Goal: Transaction & Acquisition: Purchase product/service

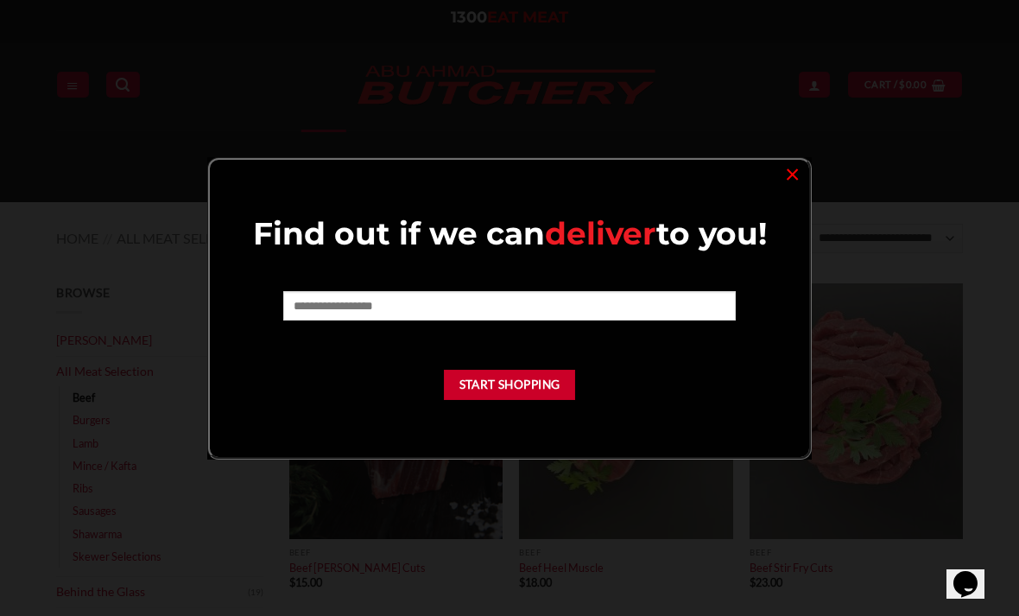
click at [782, 194] on div "Find out if we can deliver to you! Start Shopping ×" at bounding box center [509, 308] width 605 height 302
click at [773, 187] on div "Find out if we can deliver to you! Start Shopping ×" at bounding box center [509, 308] width 605 height 302
click at [786, 165] on link "×" at bounding box center [792, 172] width 25 height 23
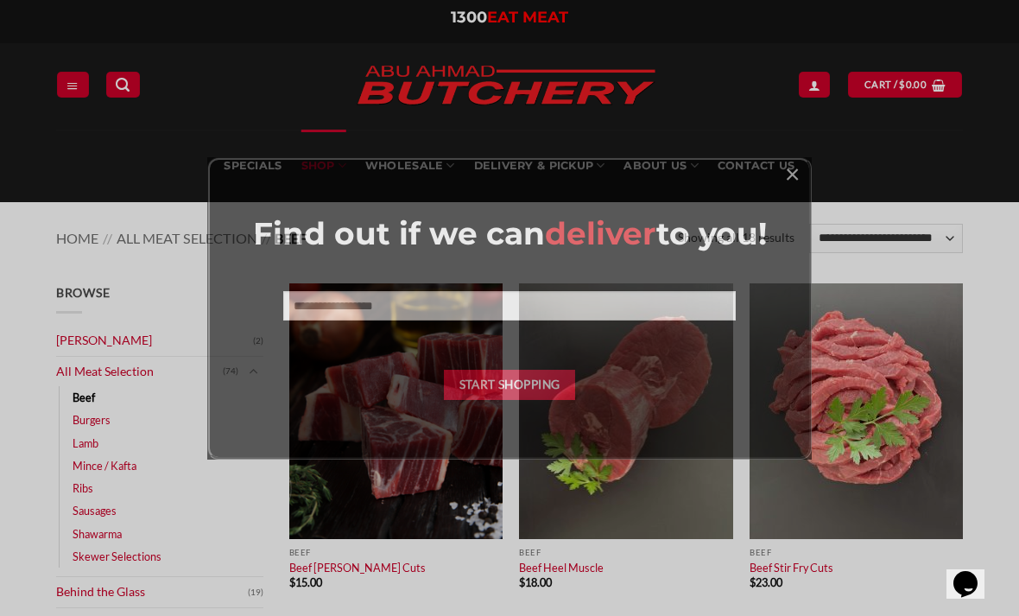
click at [801, 168] on link "×" at bounding box center [792, 172] width 25 height 23
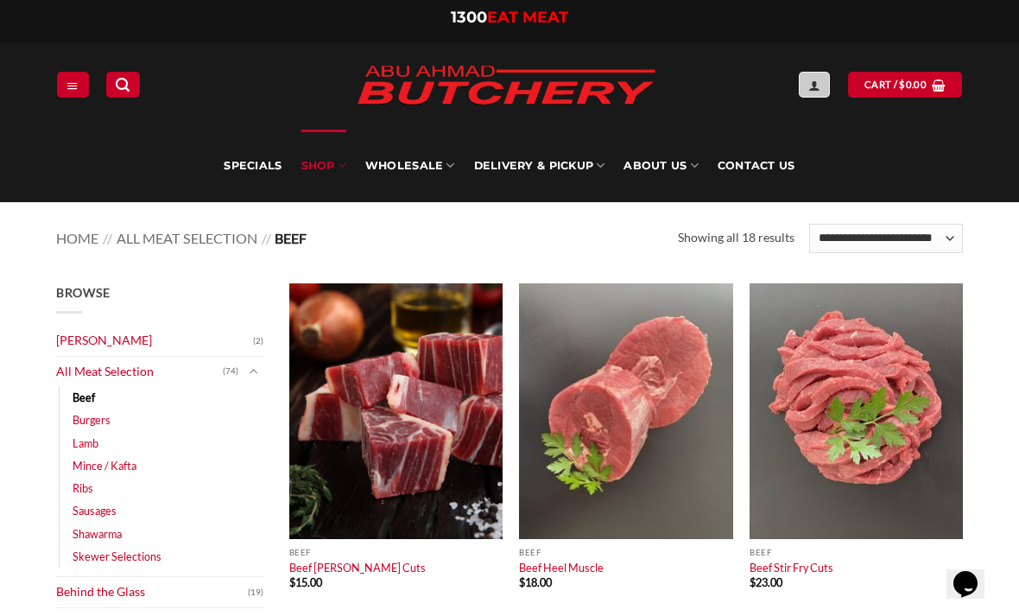
click at [825, 78] on link "My account" at bounding box center [814, 84] width 31 height 25
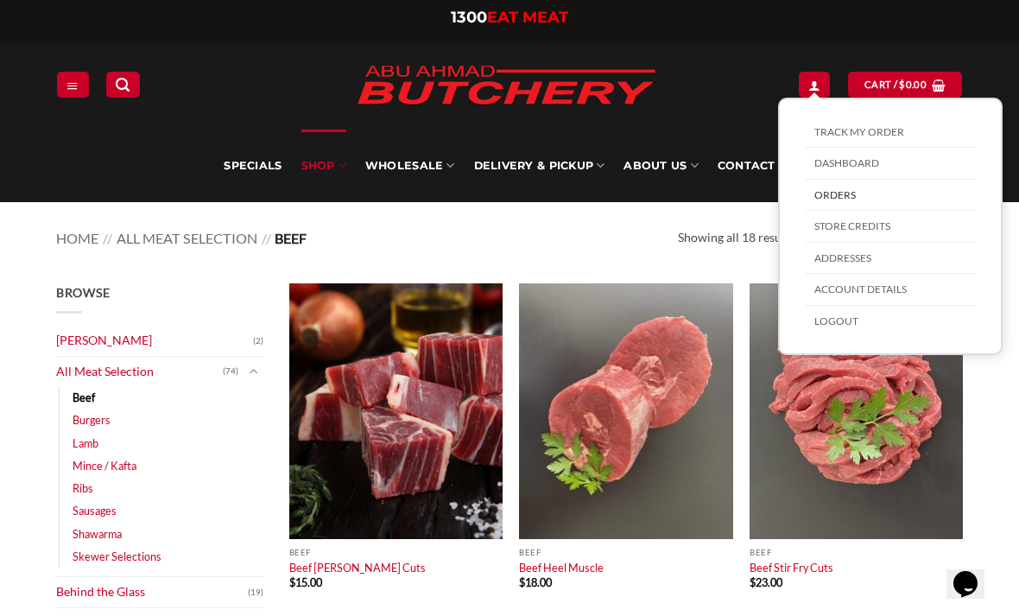
click at [846, 194] on link "Orders" at bounding box center [890, 196] width 169 height 32
click at [821, 194] on link "Orders" at bounding box center [890, 196] width 169 height 32
click at [860, 185] on link "Orders" at bounding box center [890, 196] width 169 height 32
click at [910, 74] on link "Cart / $ 0.00" at bounding box center [905, 84] width 114 height 25
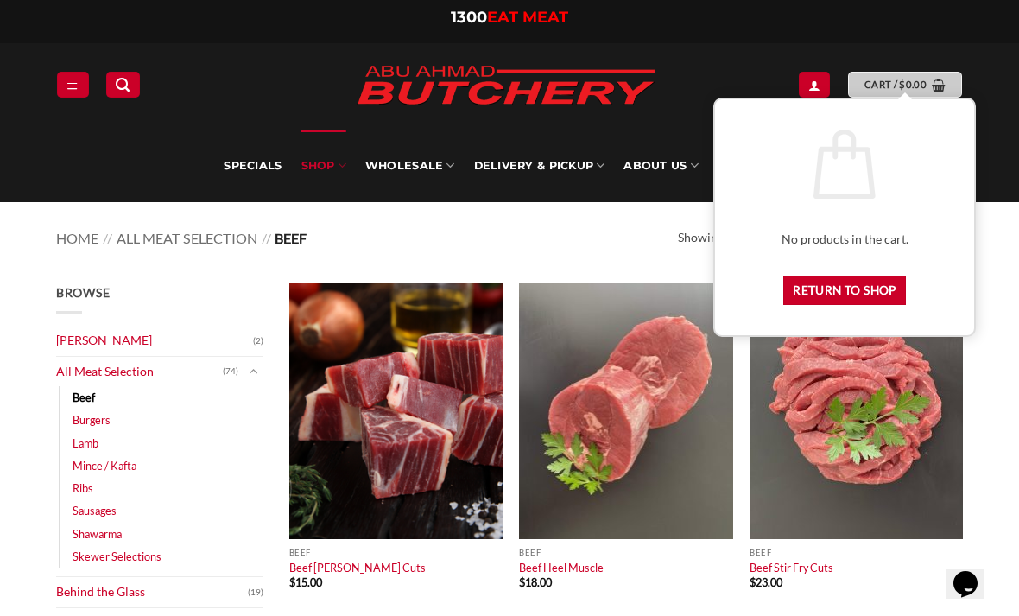
click at [891, 72] on link "Cart / $ 0.00" at bounding box center [905, 84] width 114 height 25
click at [808, 82] on icon "My account" at bounding box center [814, 86] width 12 height 14
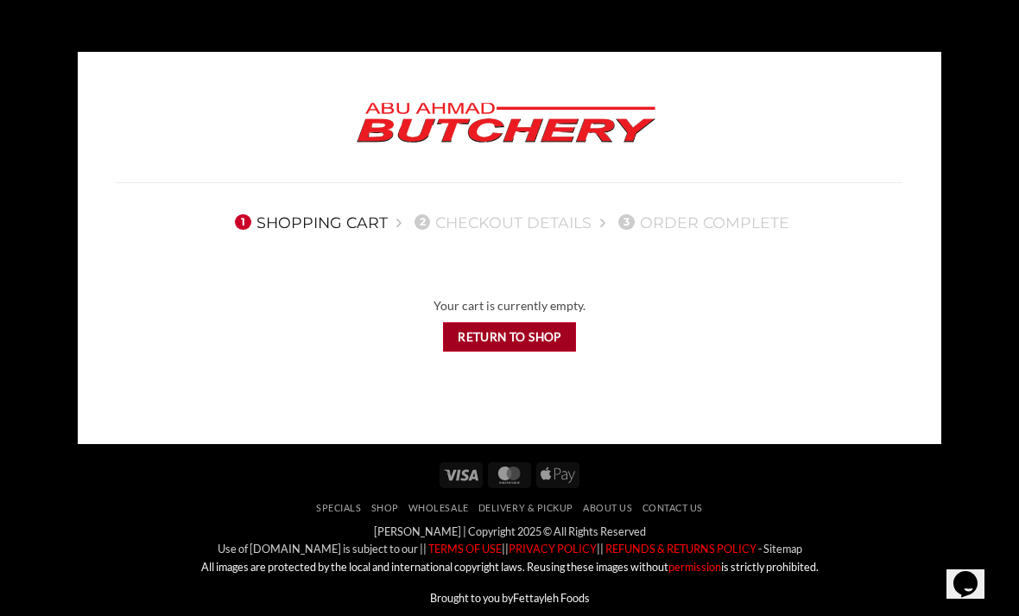
click at [503, 337] on link "Return to shop" at bounding box center [510, 337] width 134 height 30
click at [504, 329] on link "Return to shop" at bounding box center [510, 337] width 134 height 30
click at [510, 337] on link "Return to shop" at bounding box center [510, 337] width 134 height 30
click at [325, 213] on link "1 Shopping Cart" at bounding box center [309, 222] width 158 height 18
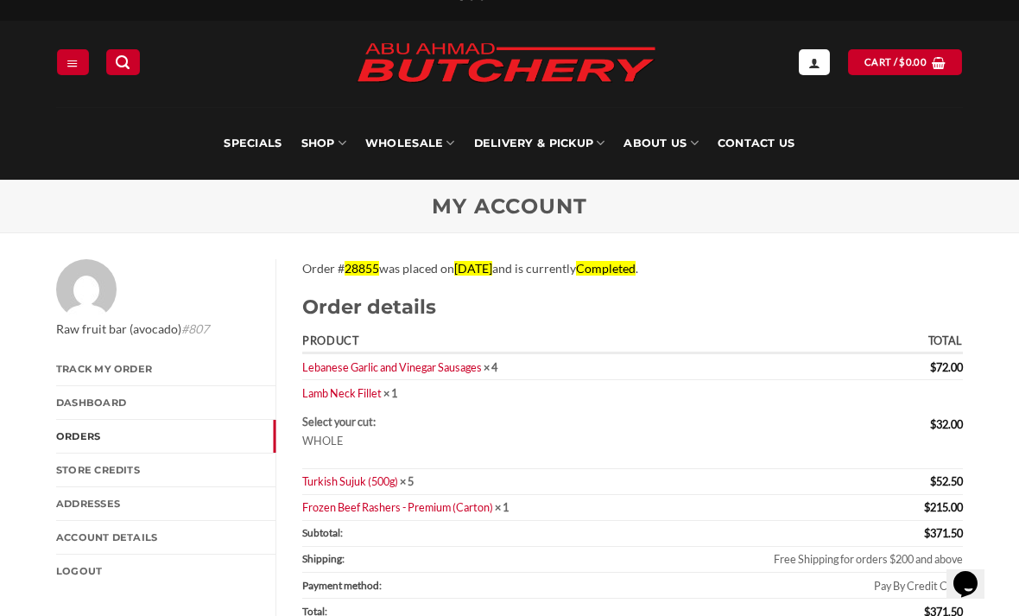
scroll to position [20, 0]
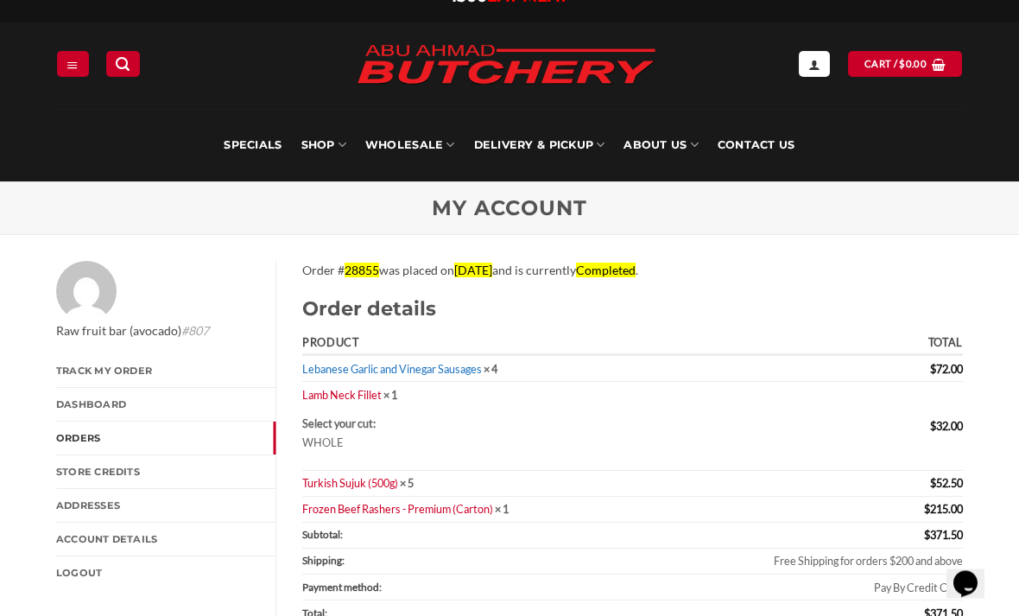
click at [453, 371] on link "Lebanese Garlic and Vinegar Sausages" at bounding box center [392, 370] width 180 height 14
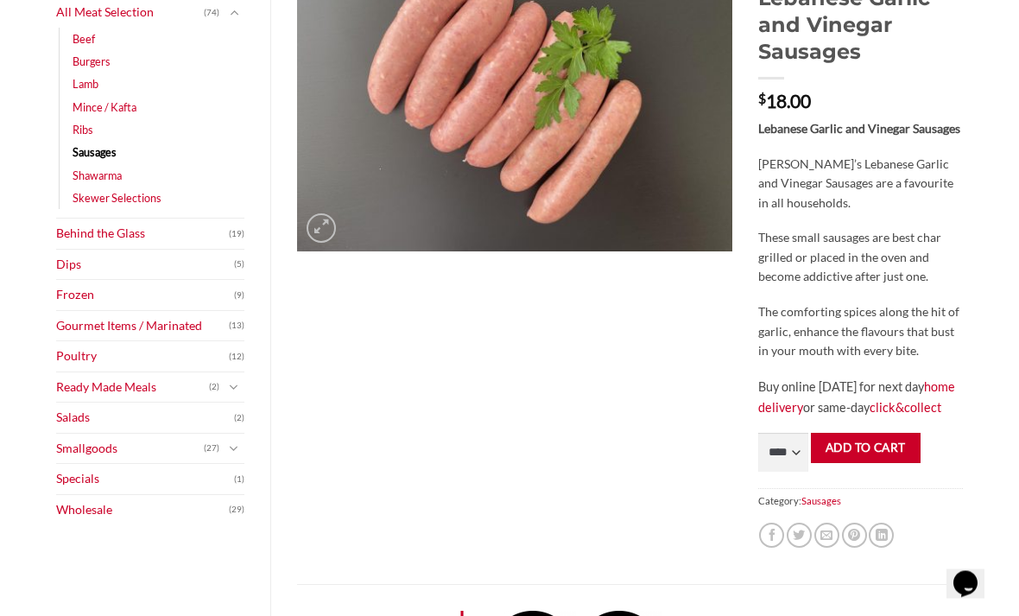
scroll to position [312, 0]
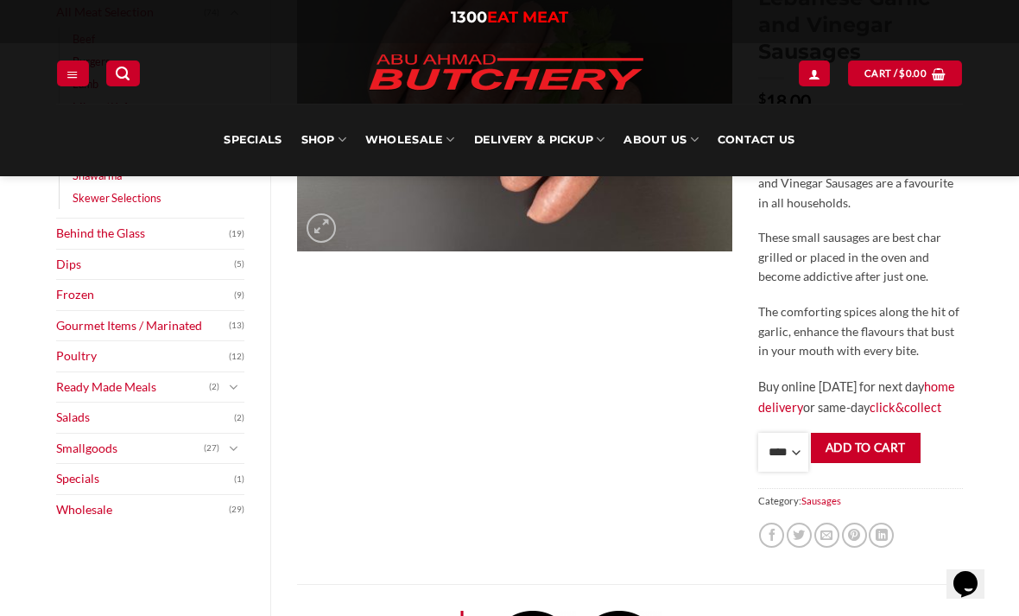
click at [792, 470] on select "**** * *** * *** * *** * *** * *** * *** * *** * *** * *** ** **** ** **** ** *…" at bounding box center [783, 452] width 50 height 39
select select "*"
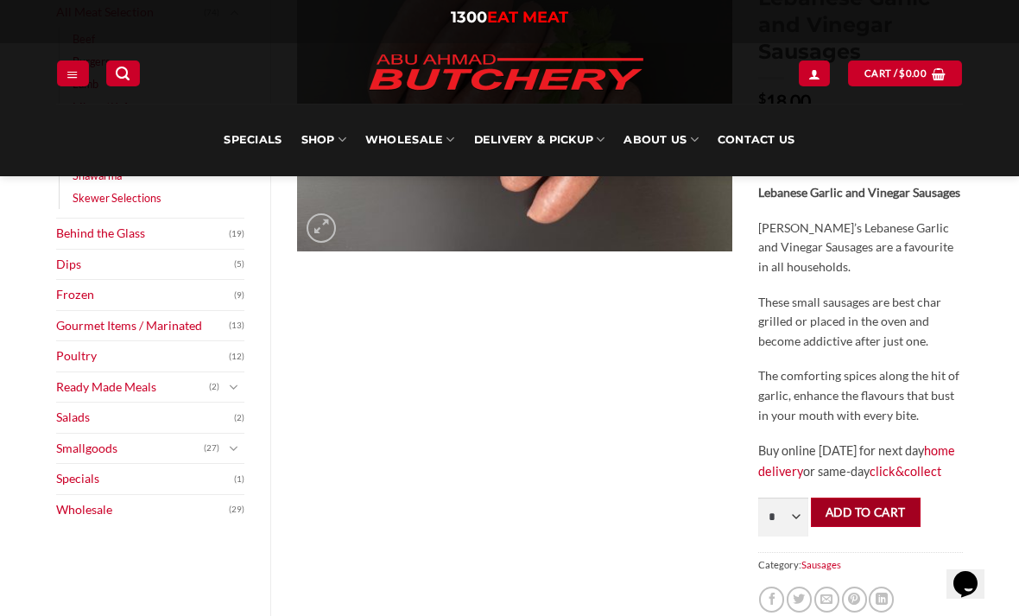
click at [869, 528] on button "Add to cart" at bounding box center [866, 512] width 110 height 30
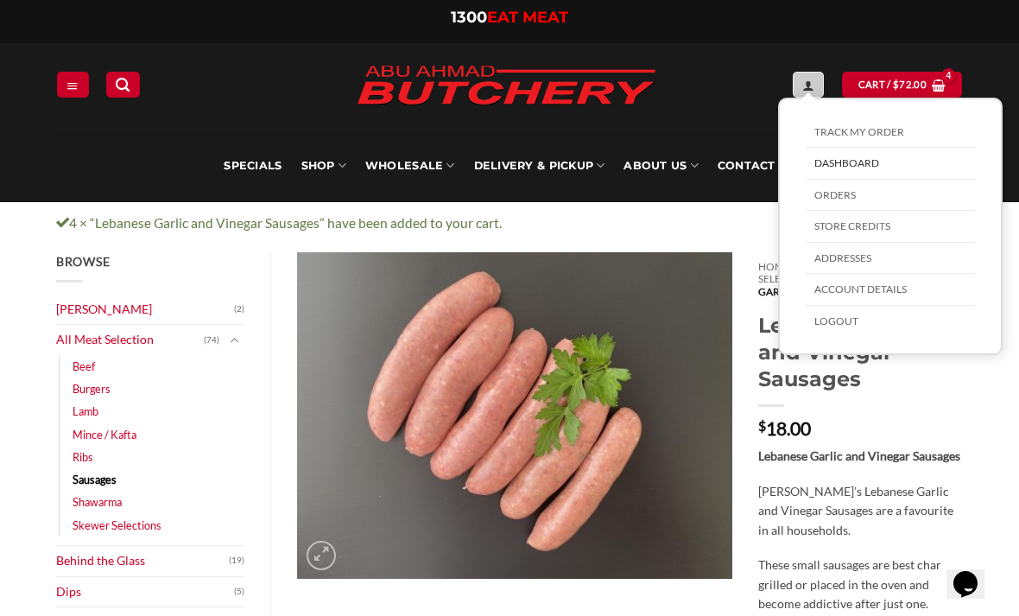
click at [802, 89] on icon "My account" at bounding box center [808, 86] width 12 height 14
click at [837, 202] on link "Orders" at bounding box center [890, 196] width 169 height 32
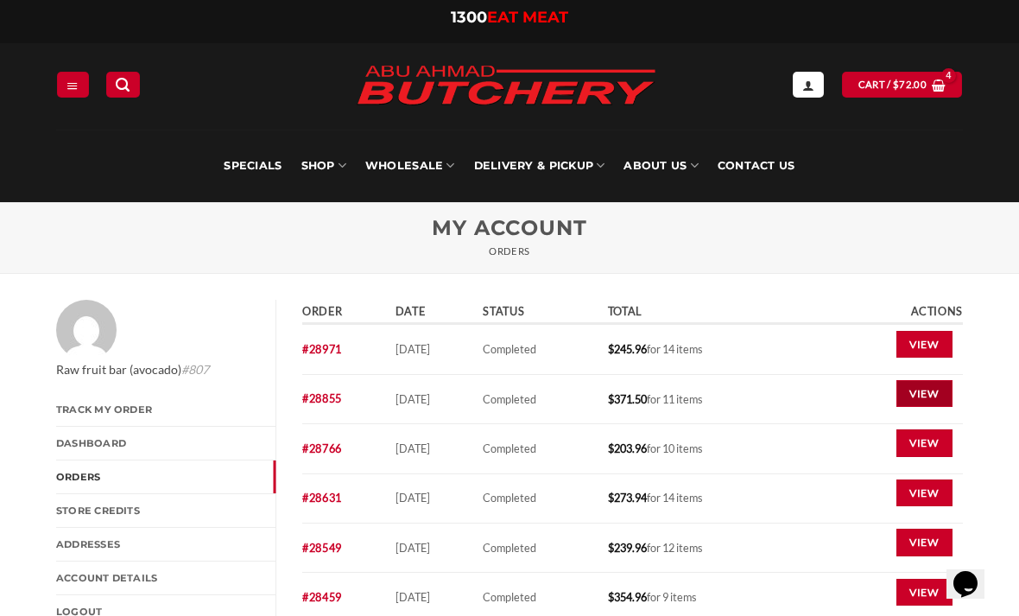
click at [920, 395] on link "View" at bounding box center [924, 394] width 56 height 28
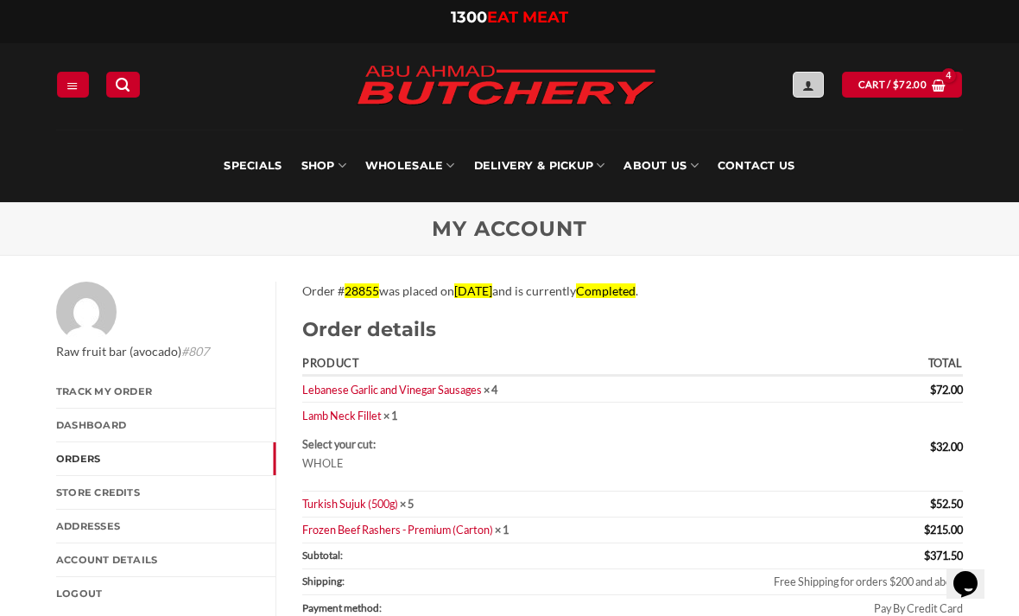
click at [802, 83] on icon "My account" at bounding box center [808, 86] width 12 height 14
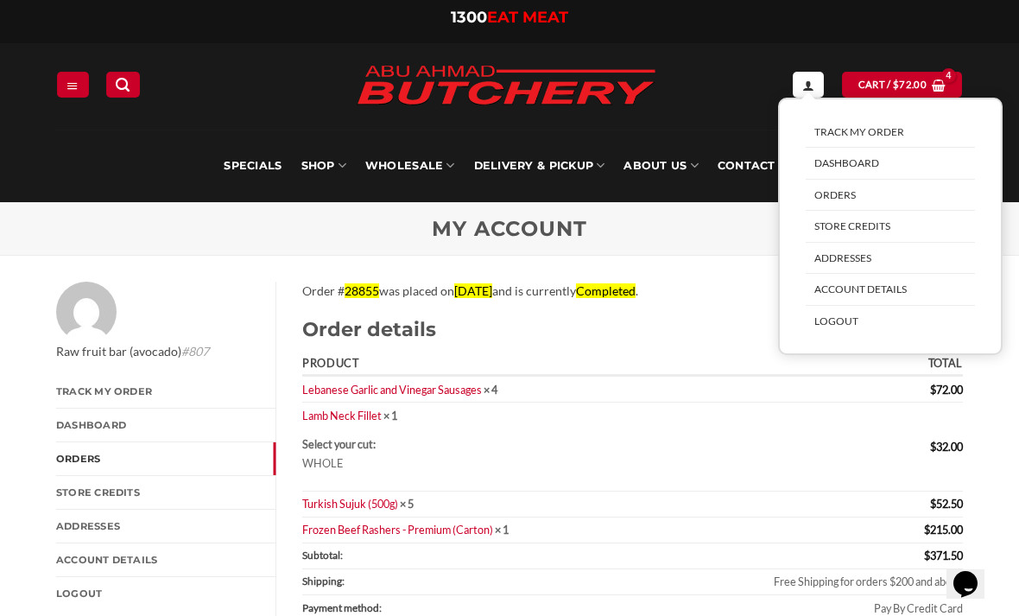
click at [843, 189] on link "Orders" at bounding box center [890, 196] width 169 height 32
click at [842, 187] on link "Orders" at bounding box center [890, 196] width 169 height 32
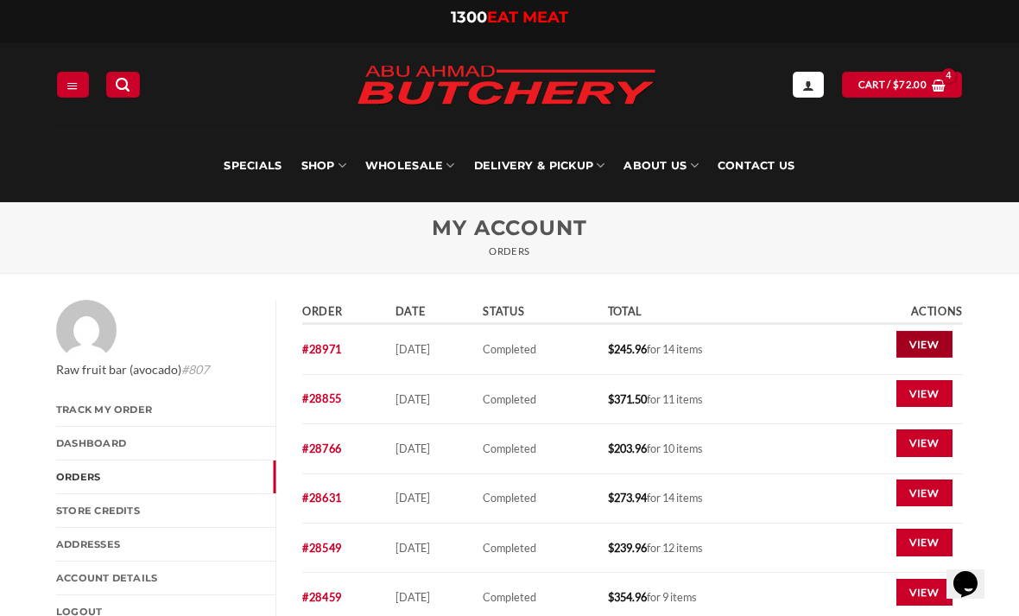
click at [924, 339] on link "View" at bounding box center [924, 345] width 56 height 28
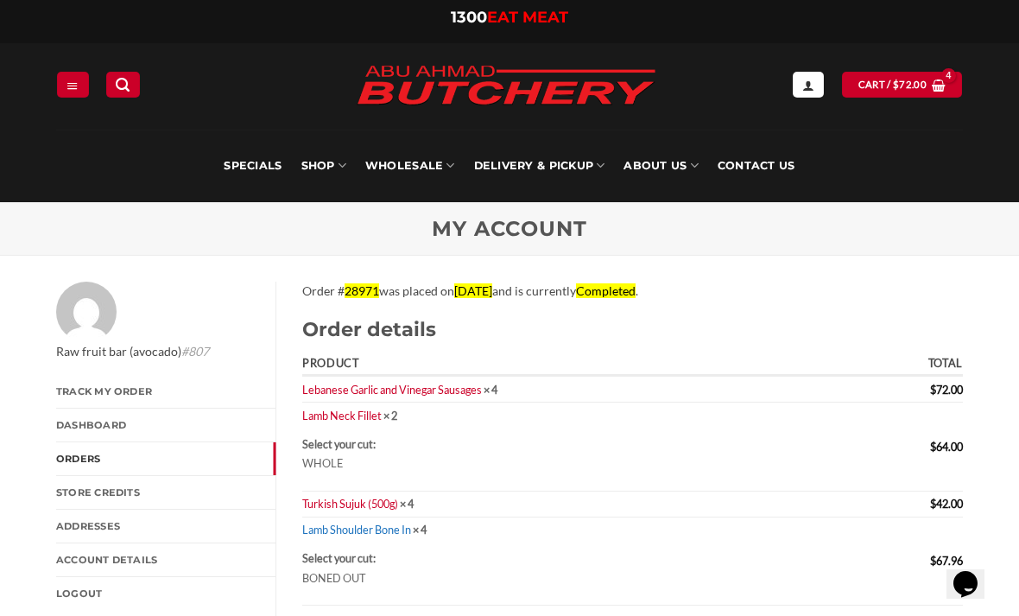
click at [392, 524] on link "Lamb Shoulder Bone In" at bounding box center [356, 529] width 109 height 14
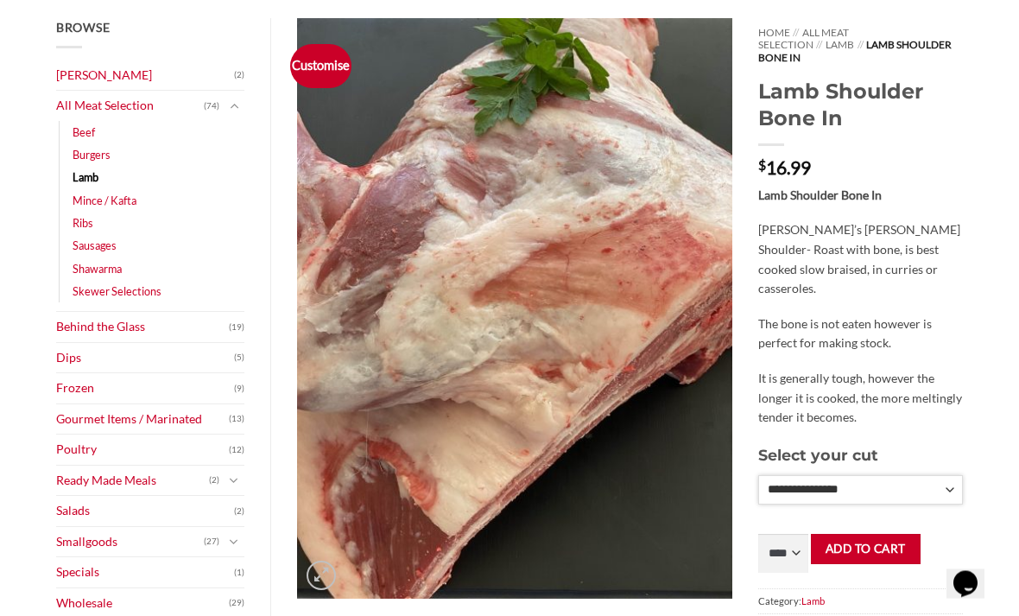
click at [957, 476] on select "**********" at bounding box center [860, 490] width 205 height 29
select select "*"
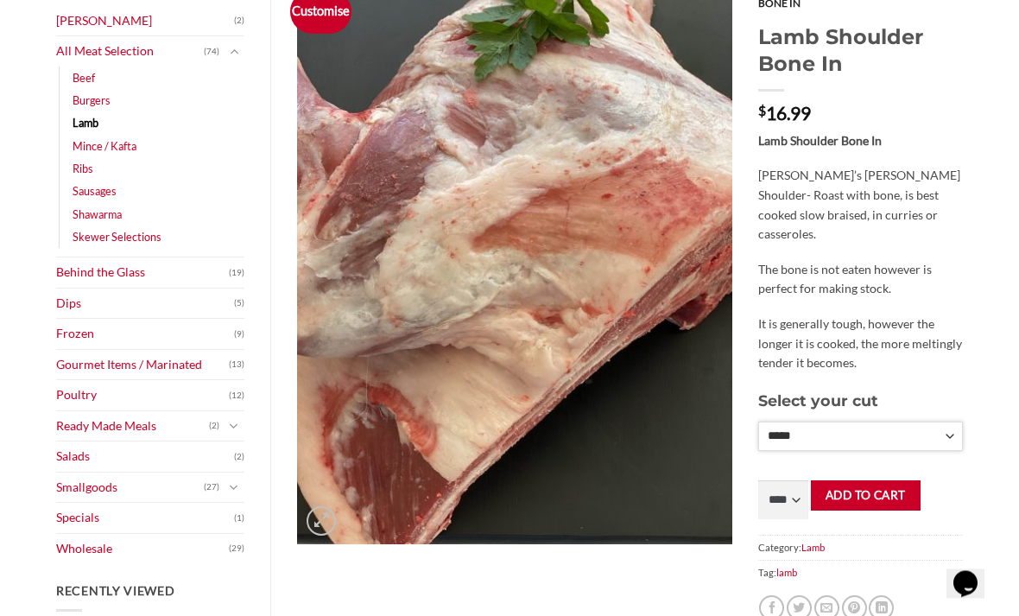
scroll to position [325, 0]
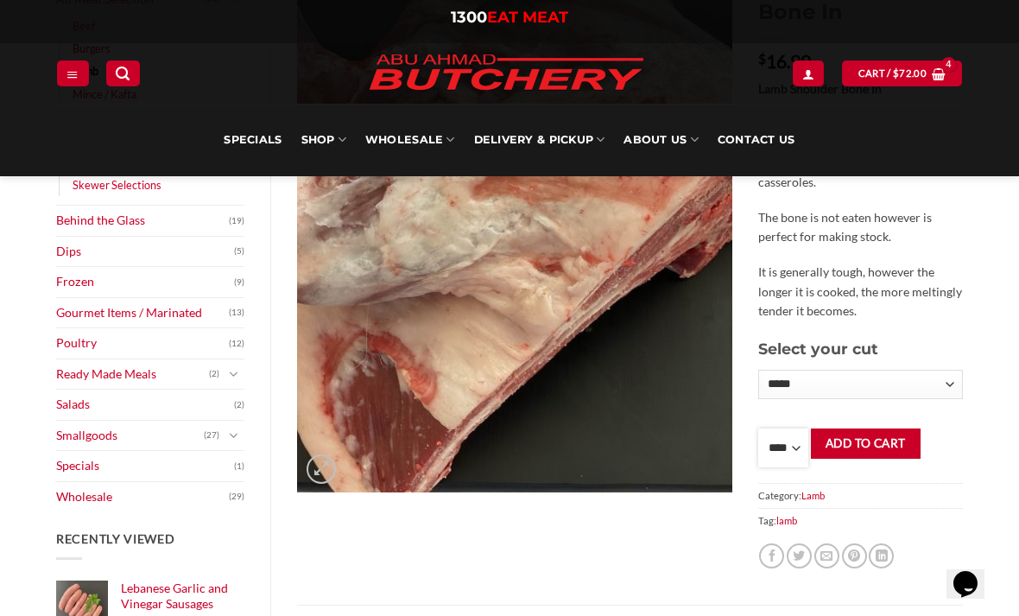
click at [793, 438] on select "**** * *** * *** * *** * *** * *** * *** * *** * *** * *** ** **** ** **** ** *…" at bounding box center [783, 447] width 50 height 39
select select "*"
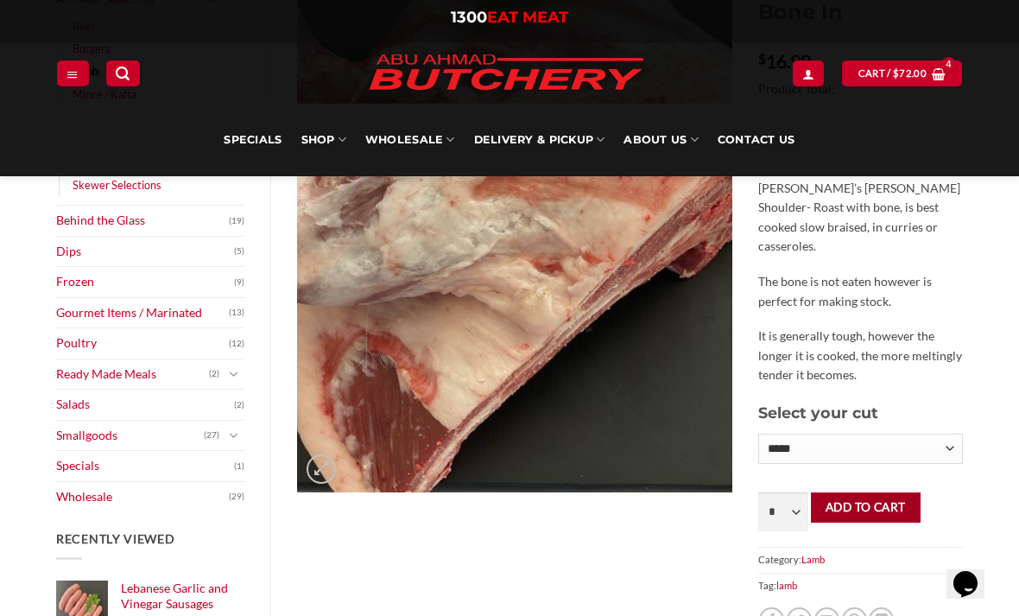
click at [866, 497] on button "Add to cart" at bounding box center [866, 507] width 110 height 30
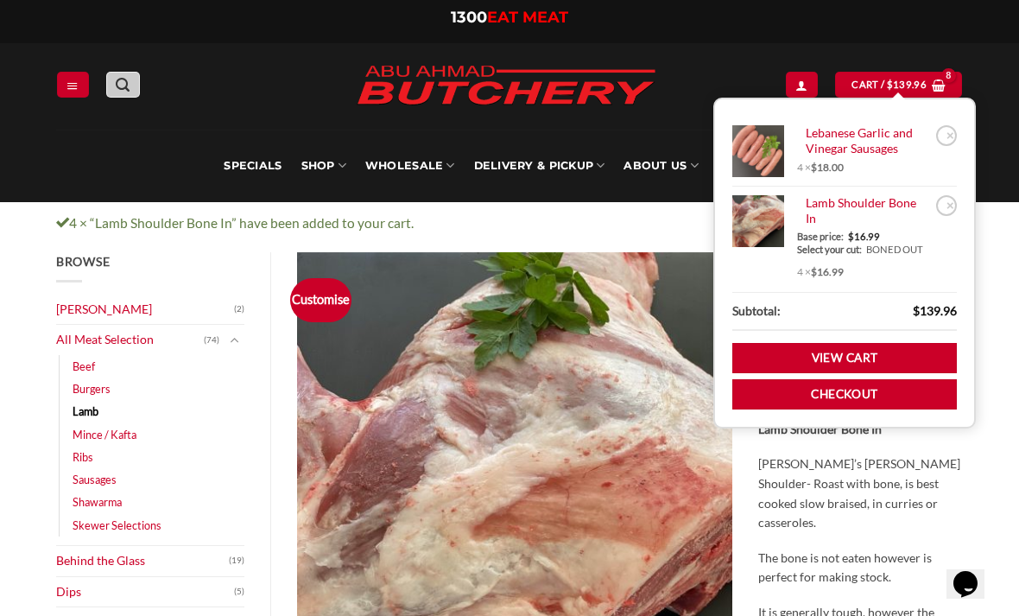
click at [134, 94] on link "Search" at bounding box center [122, 84] width 33 height 25
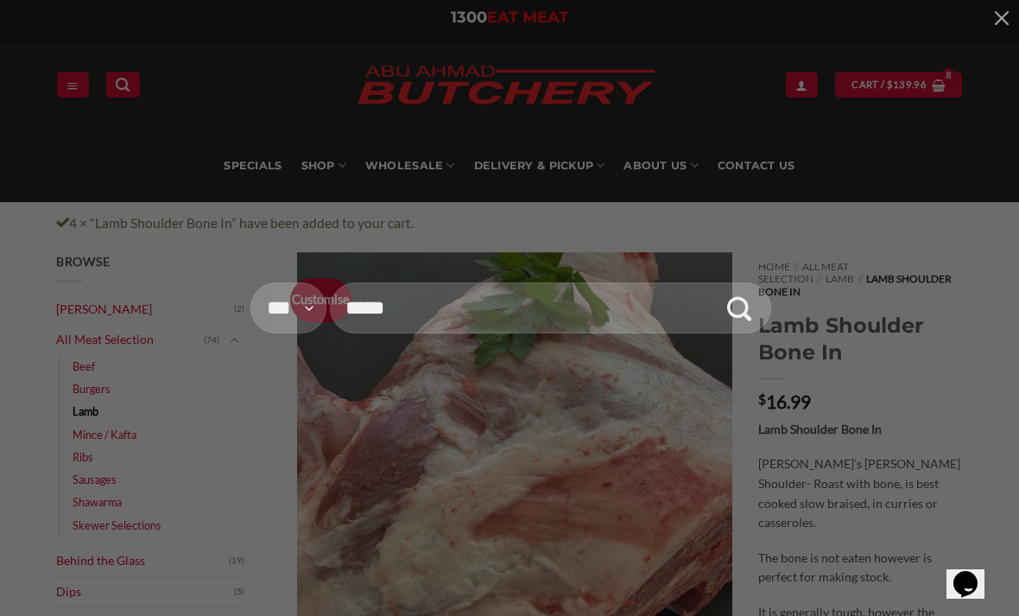
type input "*****"
click at [735, 315] on icon "Submit" at bounding box center [739, 308] width 25 height 29
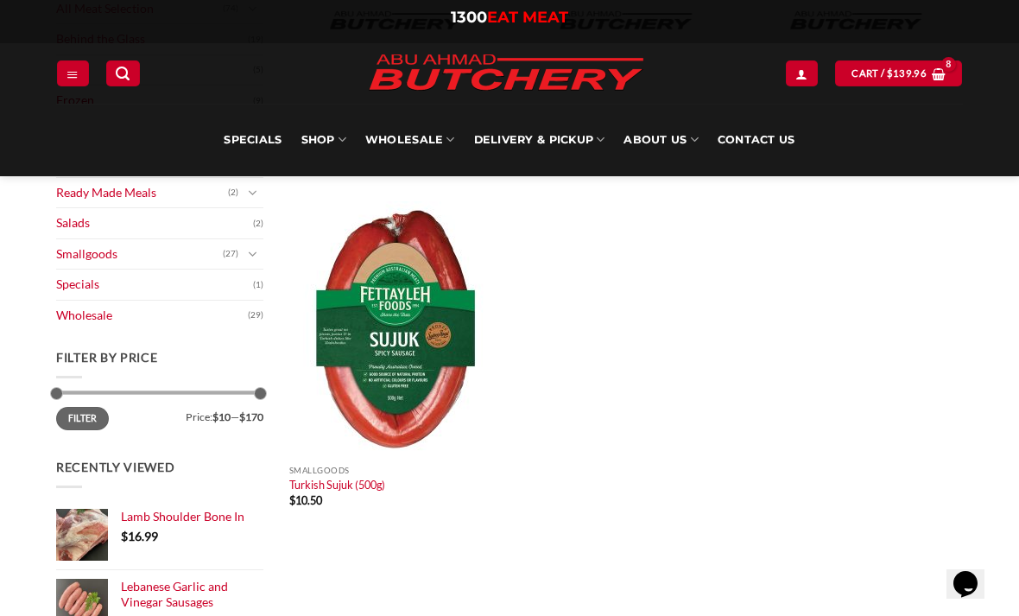
scroll to position [364, 0]
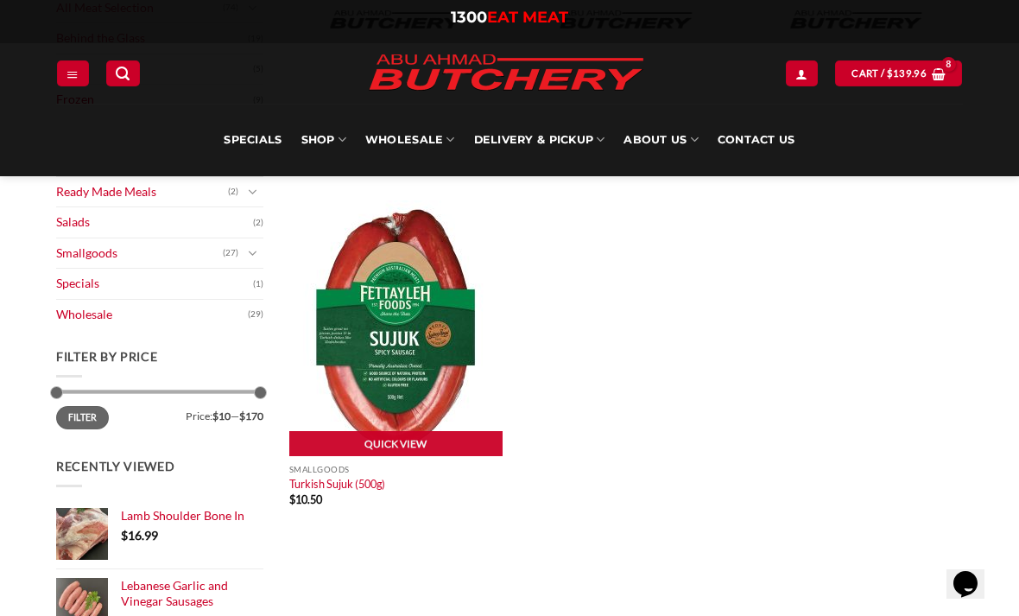
click at [396, 334] on img at bounding box center [395, 328] width 213 height 256
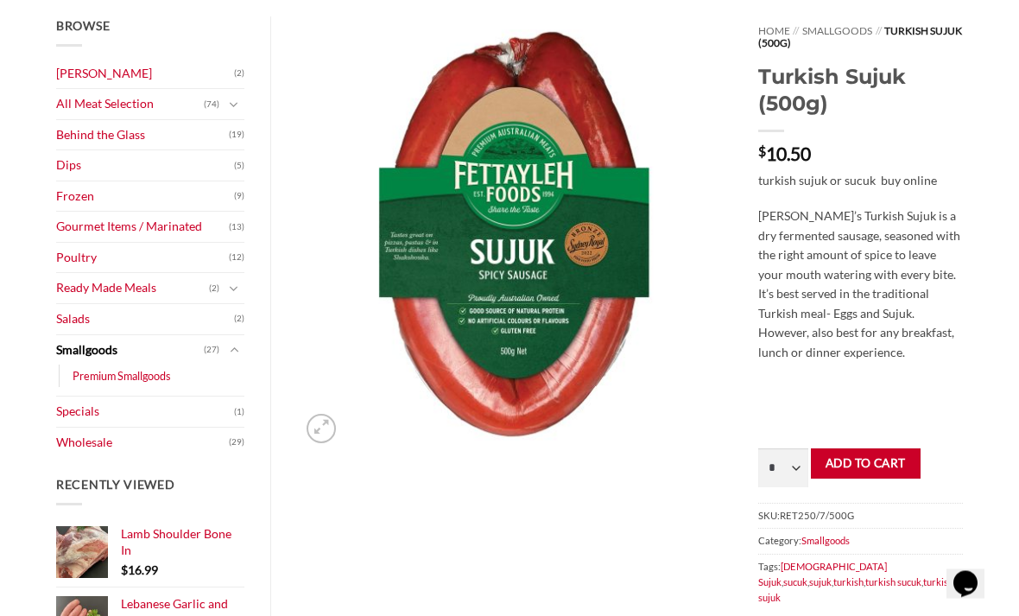
scroll to position [220, 0]
click at [775, 465] on select "* * * * * * * * * ** ** ** ** ** ** ** ** ** ** **" at bounding box center [783, 467] width 50 height 39
select select "*"
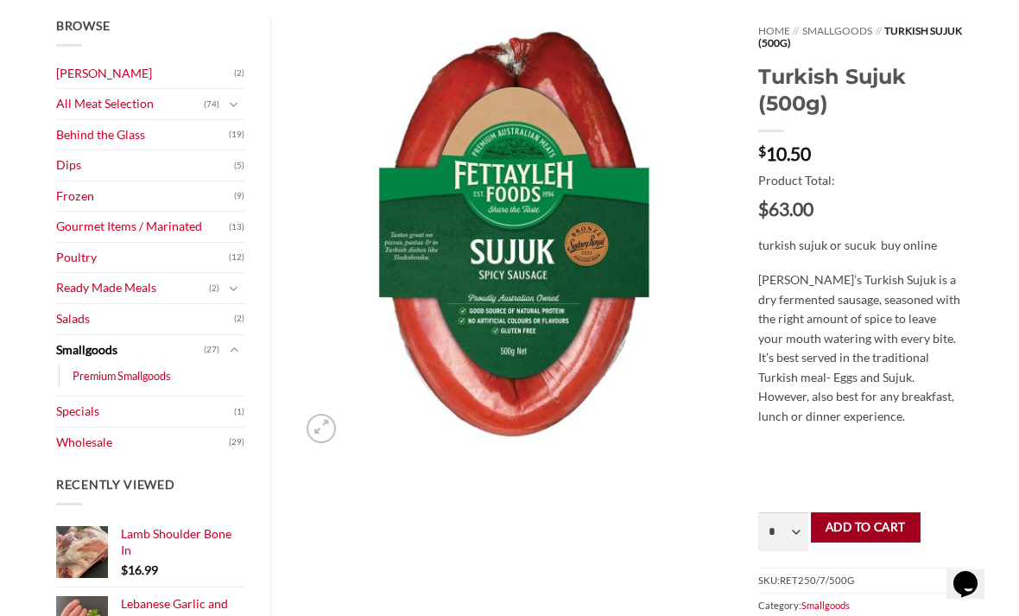
click at [876, 516] on button "Add to cart" at bounding box center [866, 527] width 110 height 30
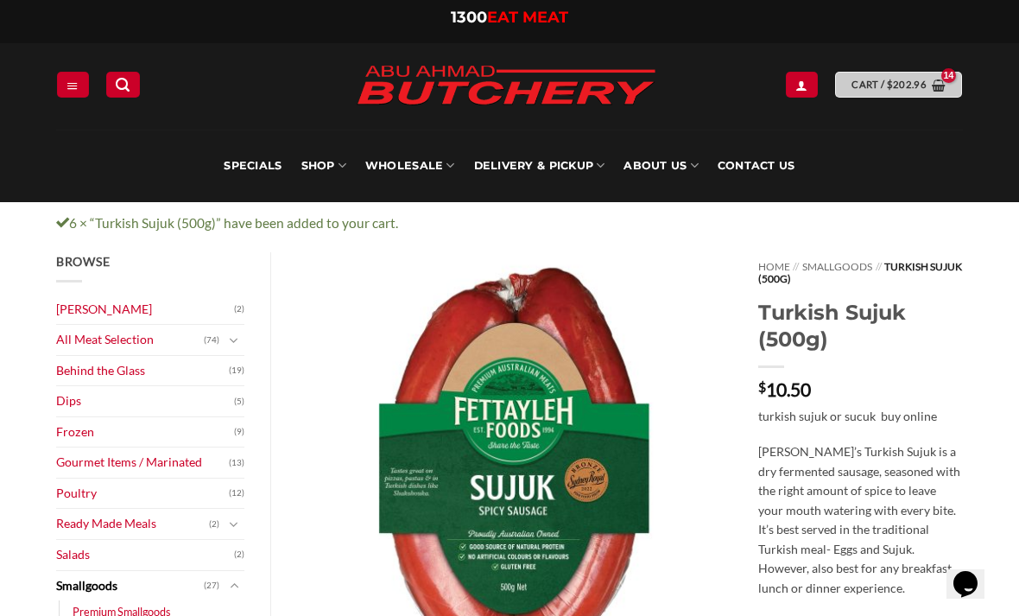
click at [915, 92] on span "$ 202.96" at bounding box center [907, 85] width 40 height 16
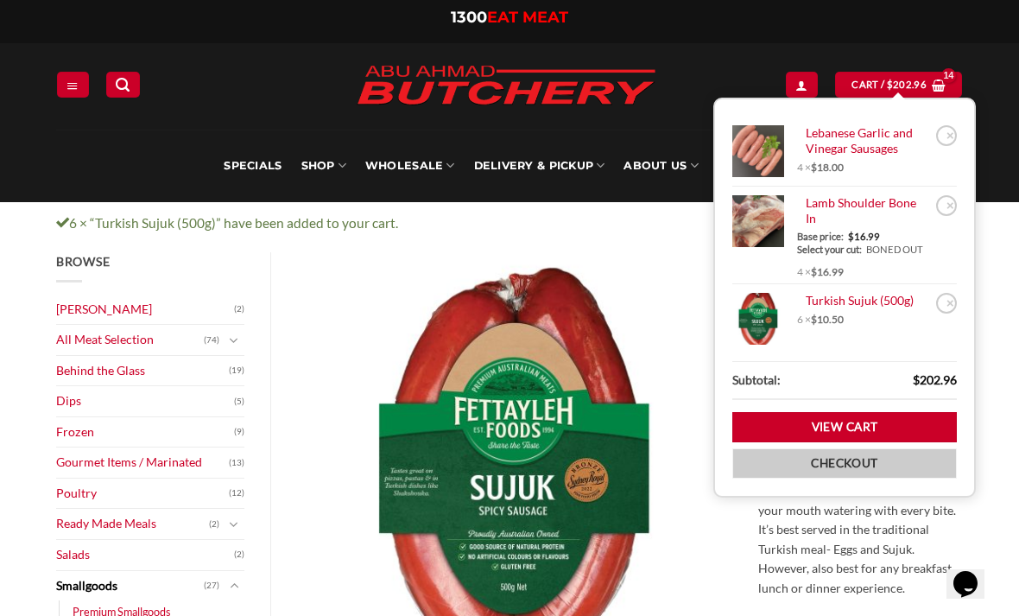
click at [821, 478] on link "Checkout" at bounding box center [844, 463] width 225 height 30
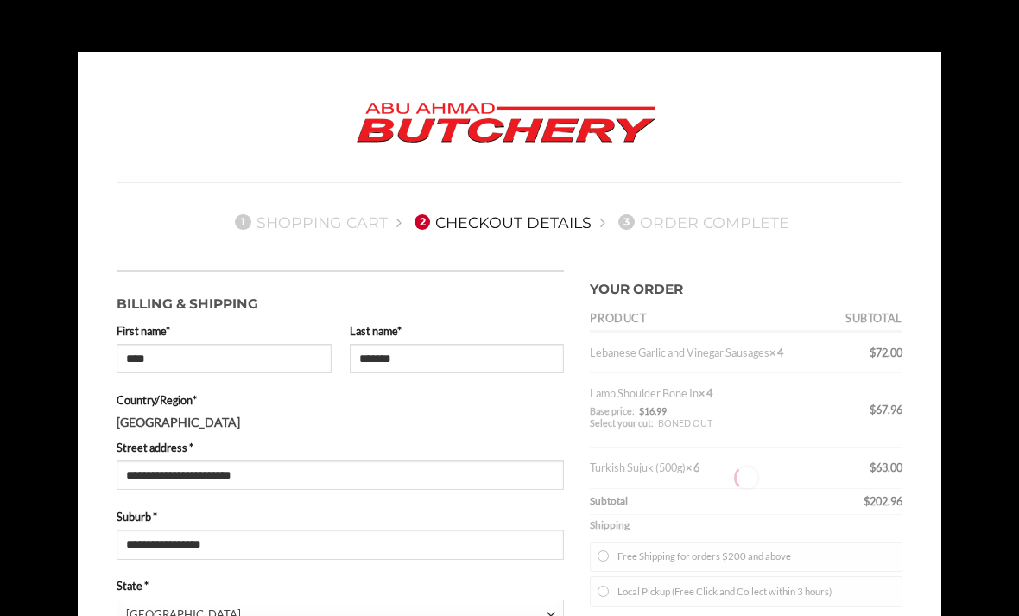
select select "***"
type input "**********"
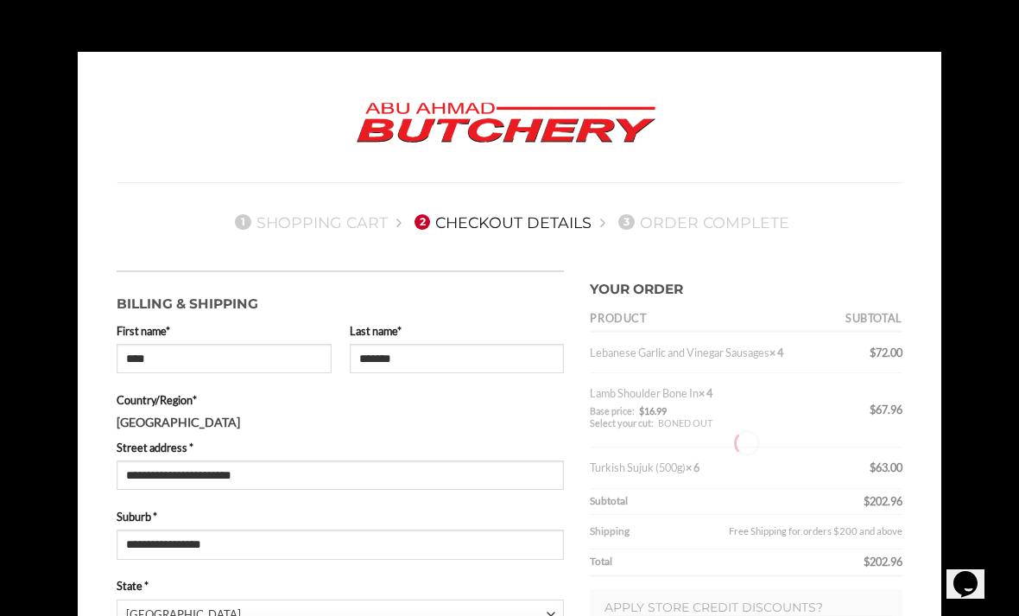
type input "**********"
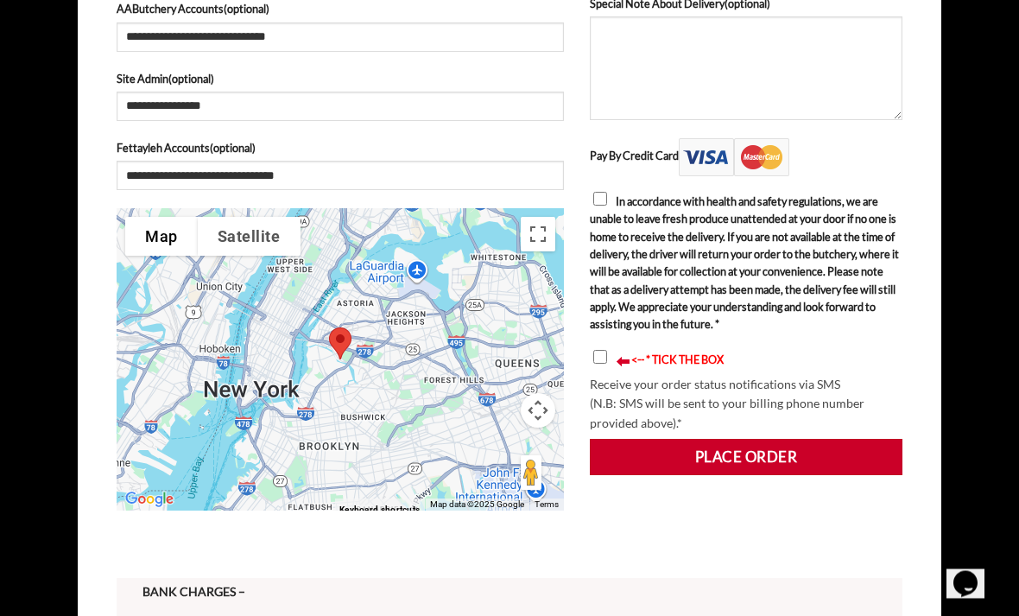
scroll to position [909, 0]
click at [606, 352] on label "<-- * TICK THE BOX" at bounding box center [746, 356] width 313 height 22
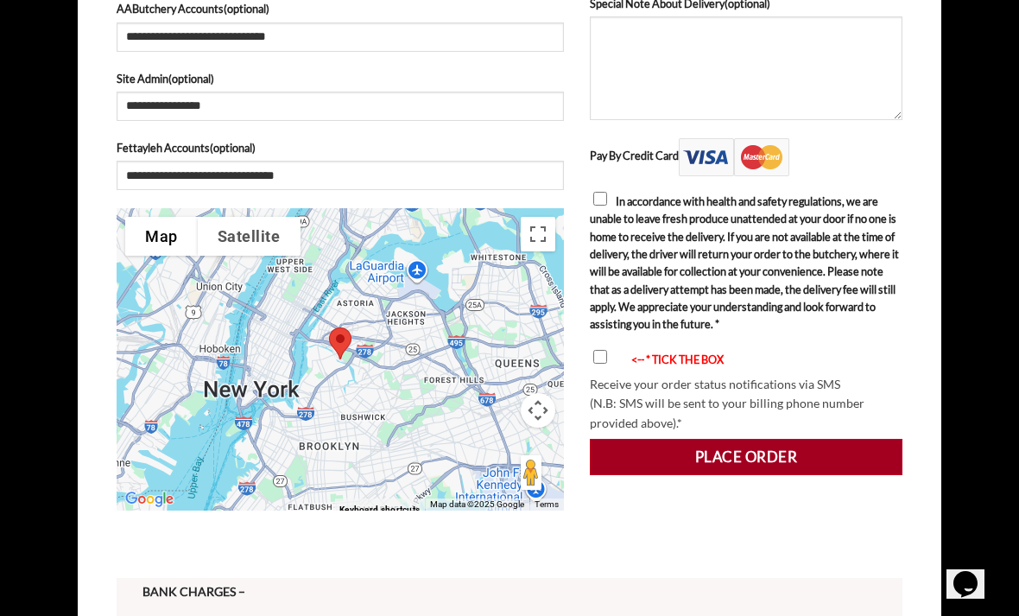
click at [711, 475] on button "Place order" at bounding box center [746, 457] width 313 height 36
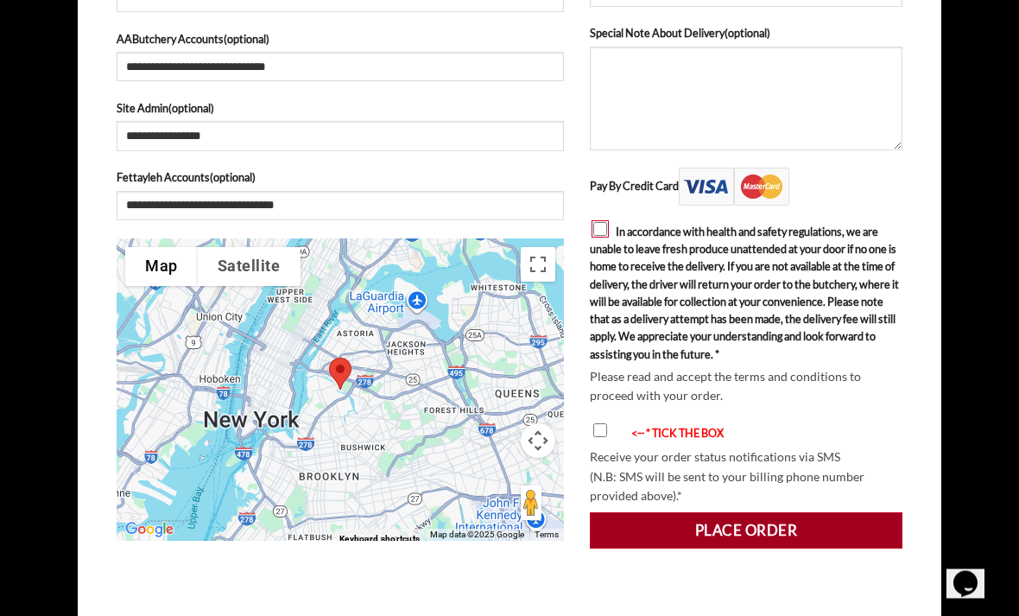
scroll to position [948, 0]
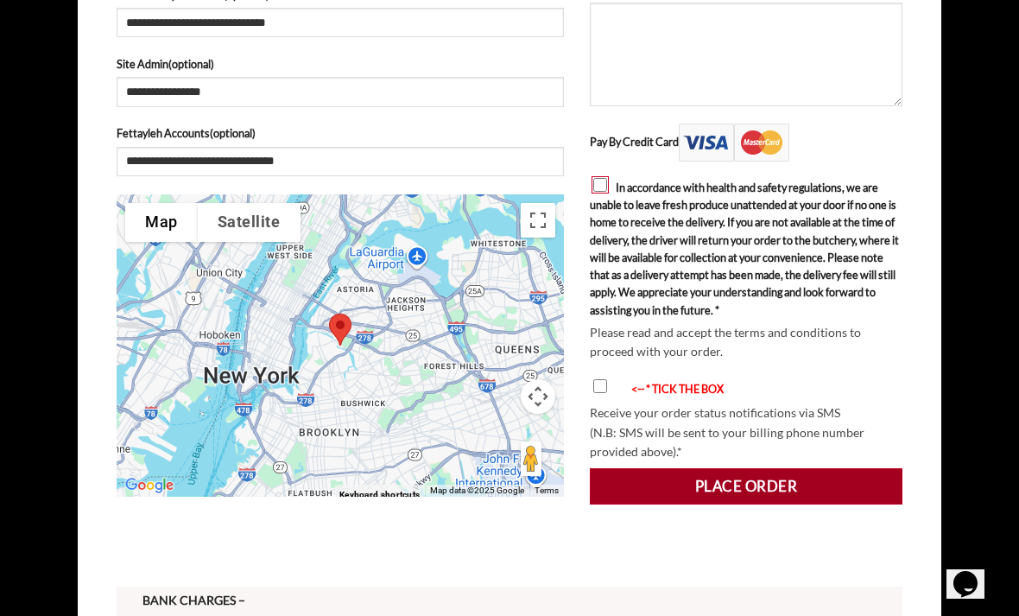
click at [755, 497] on button "Place order" at bounding box center [746, 486] width 313 height 36
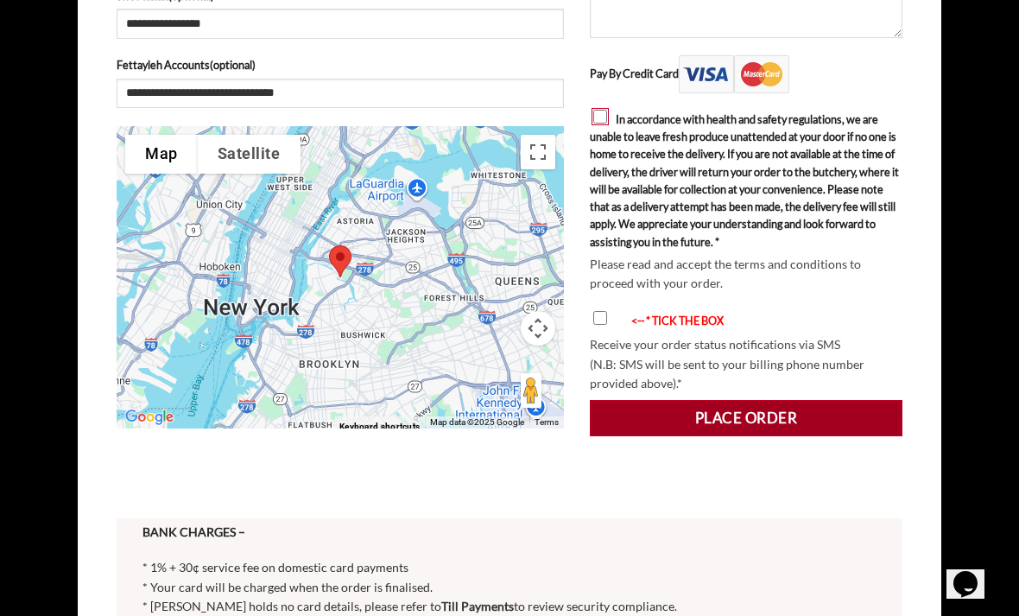
scroll to position [1089, 0]
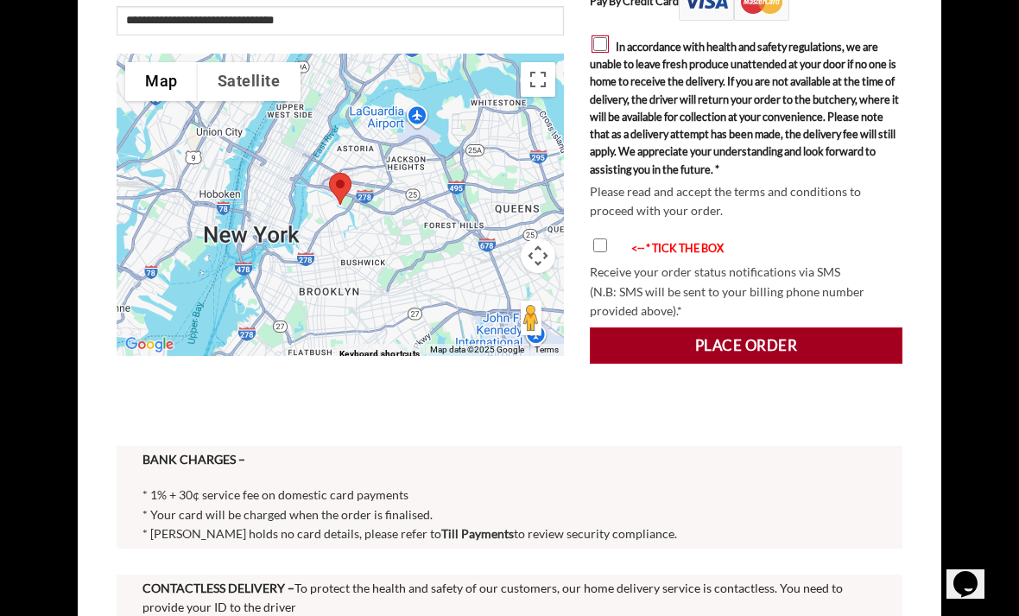
click at [738, 360] on button "Place order" at bounding box center [746, 345] width 313 height 36
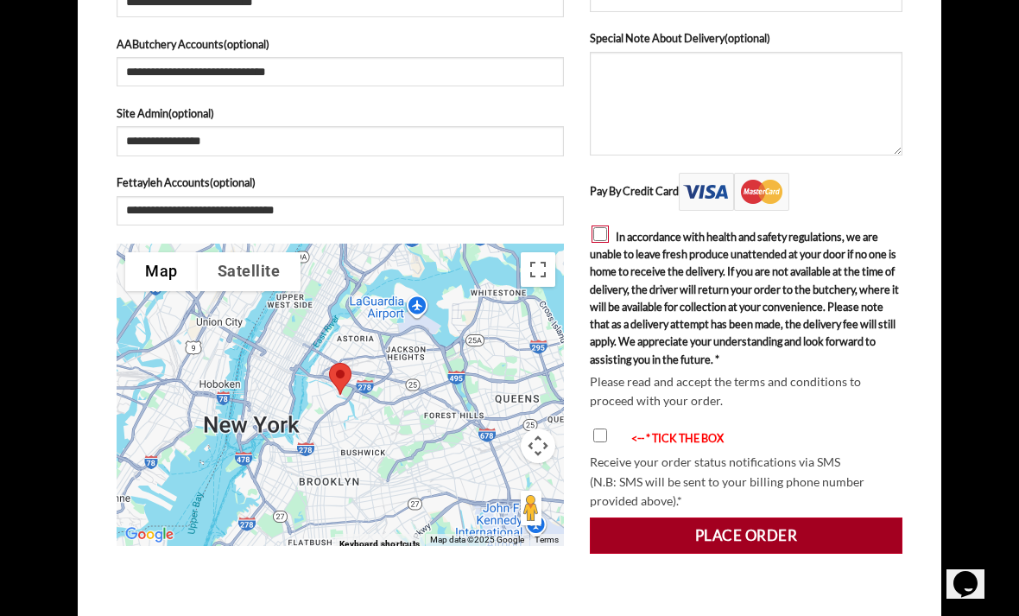
scroll to position [923, 0]
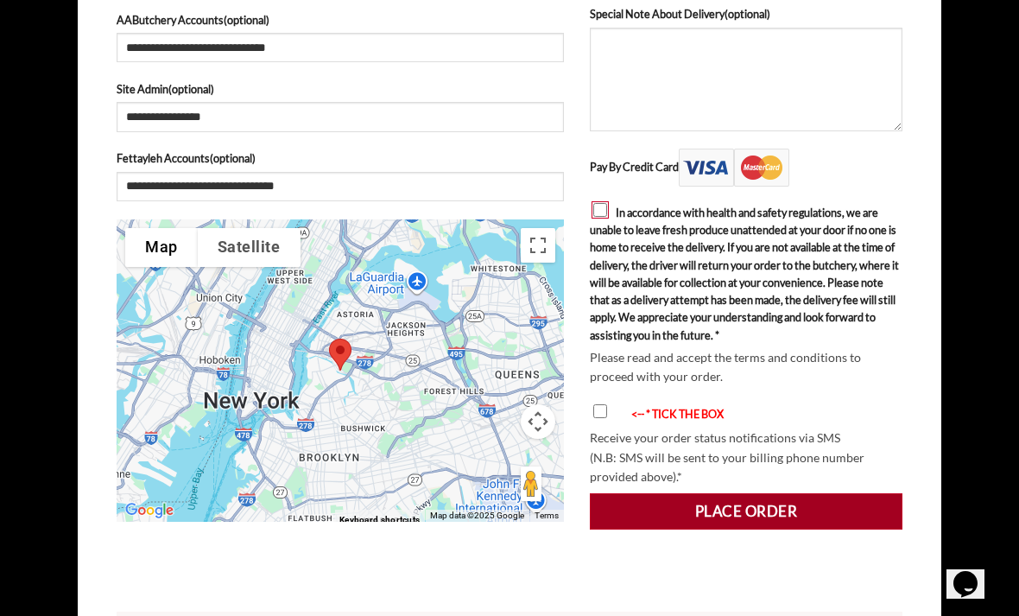
click at [722, 516] on button "Place order" at bounding box center [746, 511] width 313 height 36
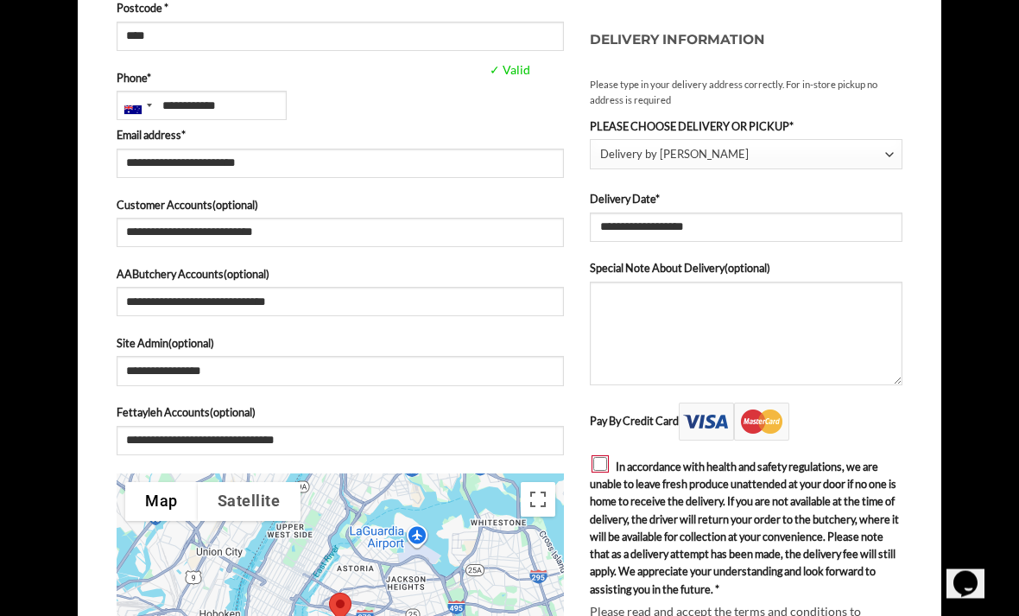
scroll to position [673, 0]
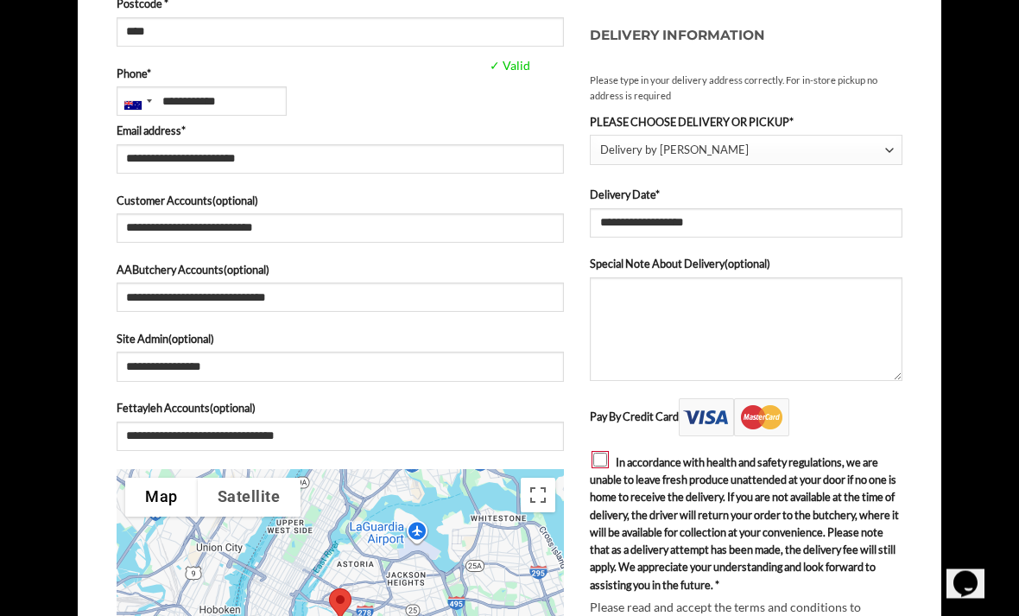
click at [598, 440] on div "Pay By Credit Card In accordance with health and safety regulations, we are una…" at bounding box center [746, 597] width 313 height 396
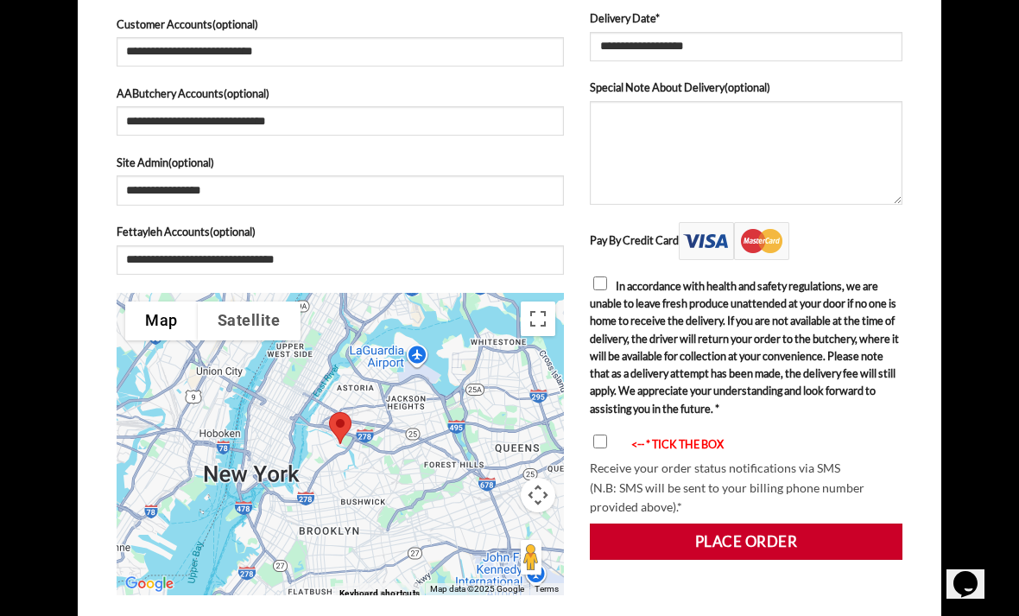
scroll to position [851, 0]
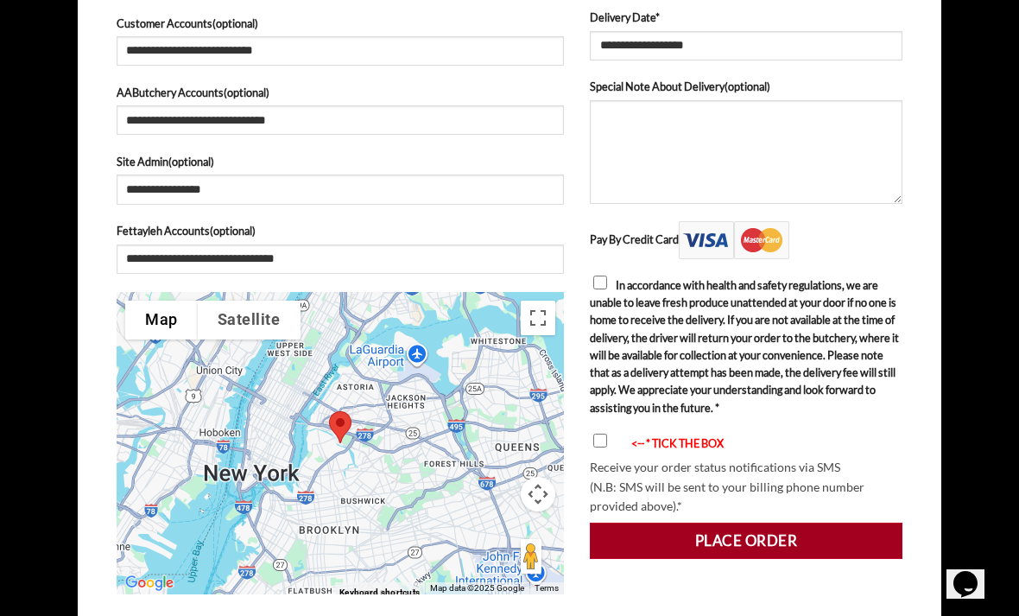
click at [749, 559] on button "Place order" at bounding box center [746, 540] width 313 height 36
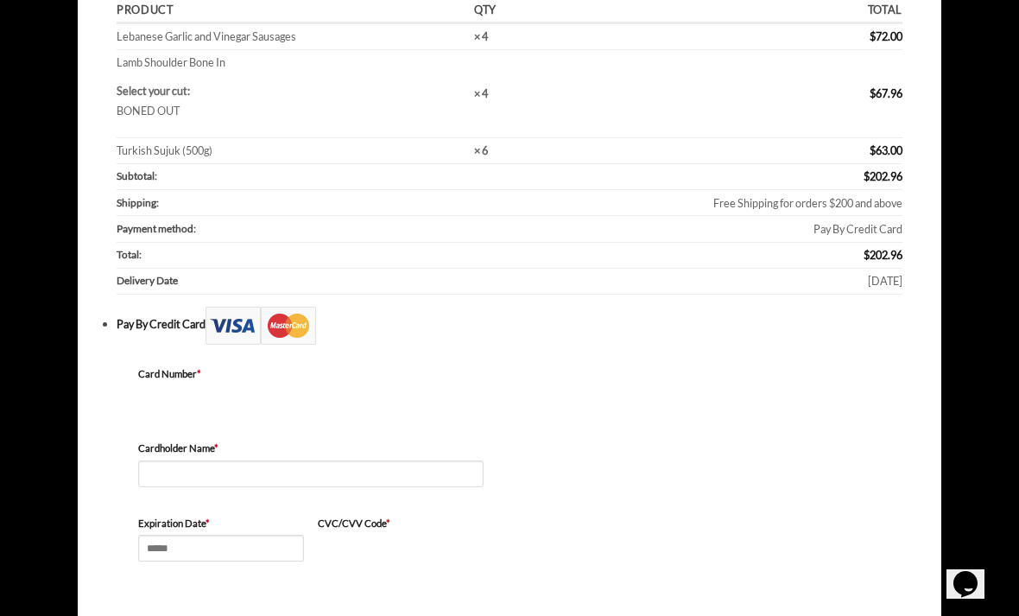
scroll to position [297, 0]
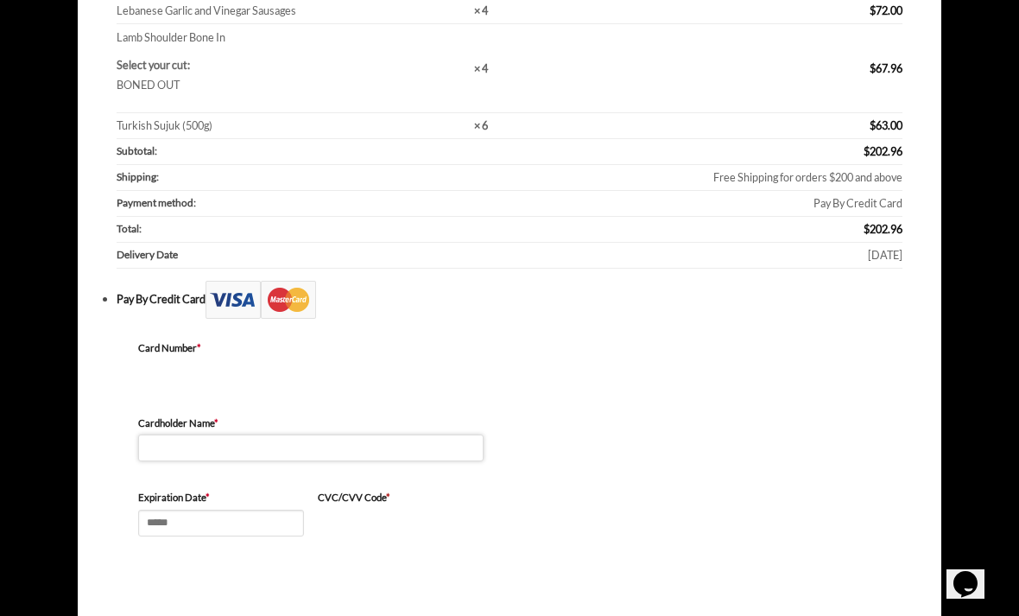
click at [254, 445] on input "Cardholder Name *" at bounding box center [310, 447] width 345 height 27
type input "*"
type input "**********"
click at [231, 495] on label "Expiration Date *" at bounding box center [221, 498] width 166 height 16
click at [231, 510] on input "Expiration Date *" at bounding box center [221, 523] width 166 height 27
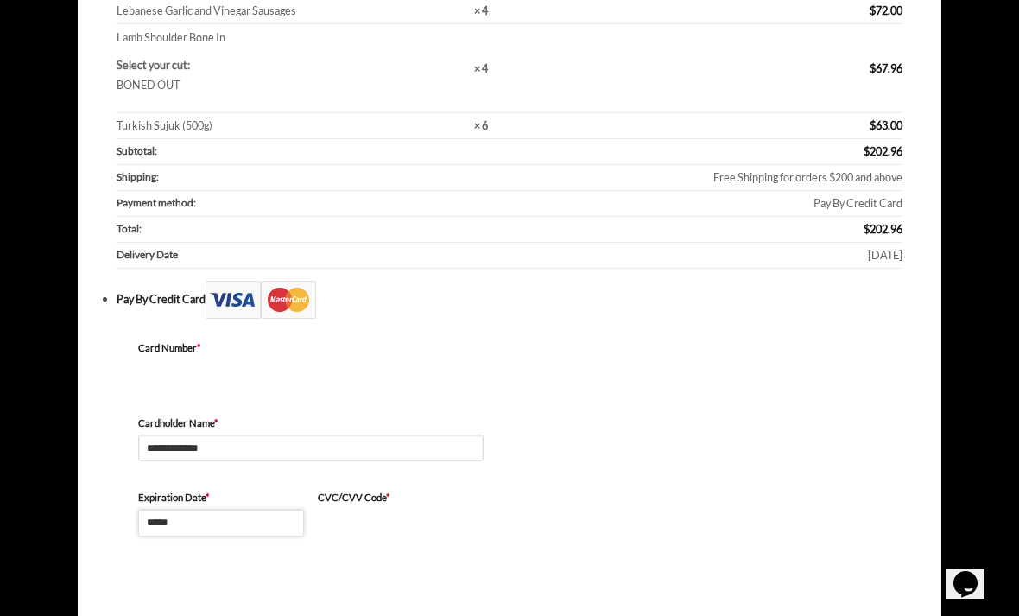
type input "*****"
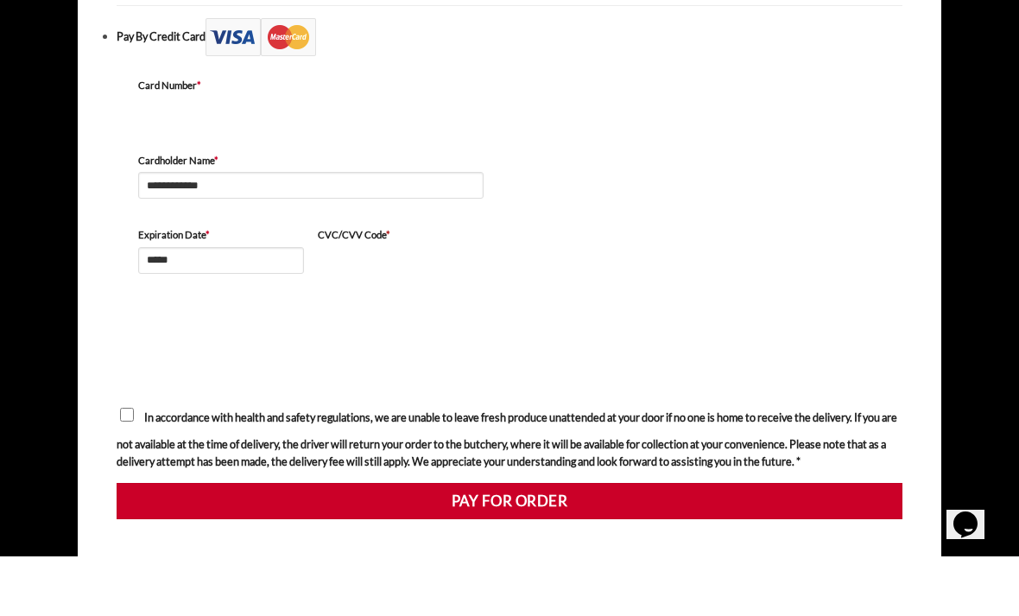
scroll to position [560, 0]
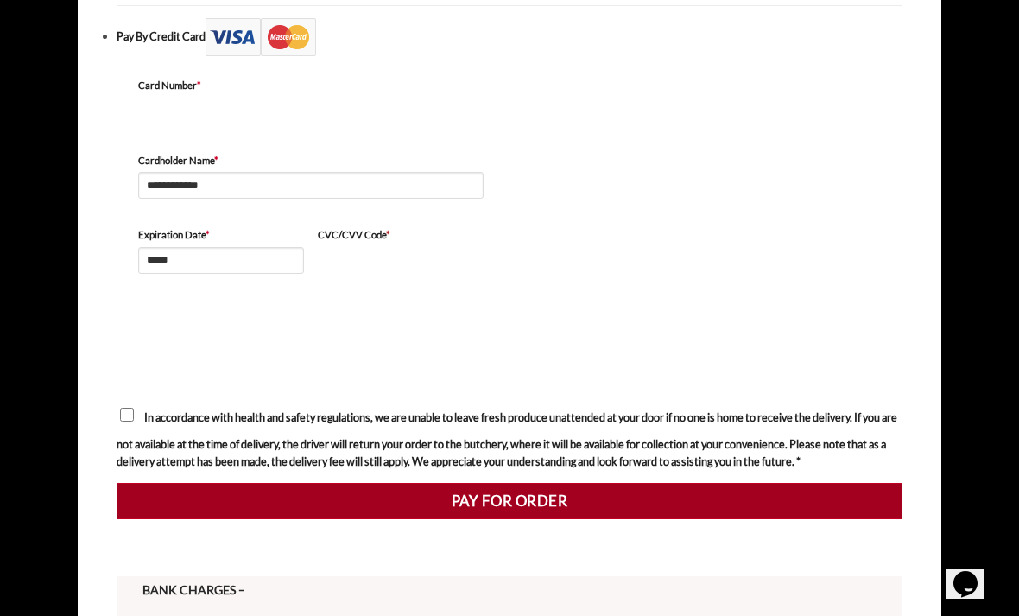
click at [497, 506] on button "Pay for order" at bounding box center [510, 501] width 786 height 36
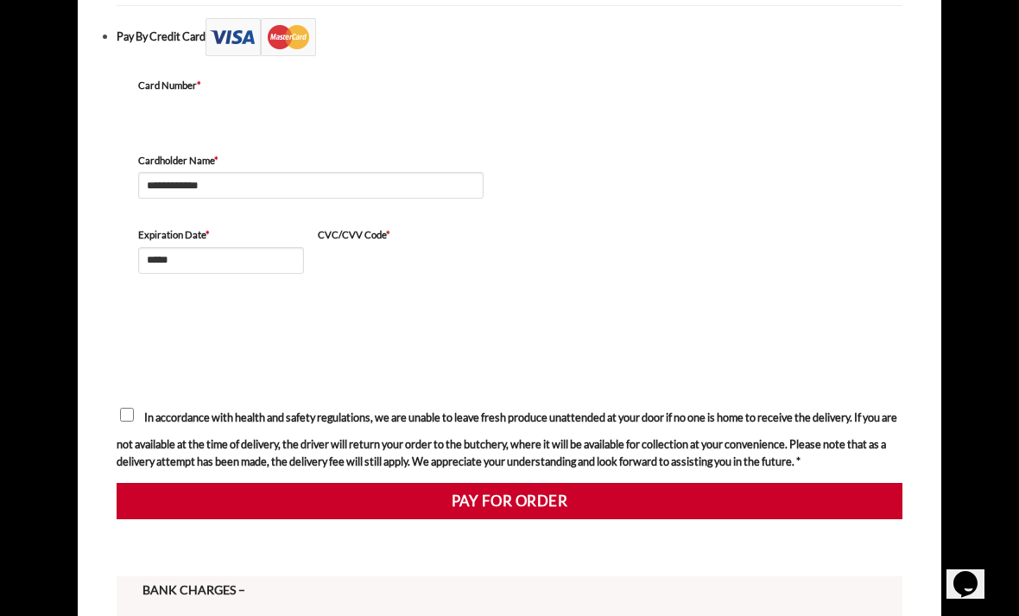
scroll to position [615, 0]
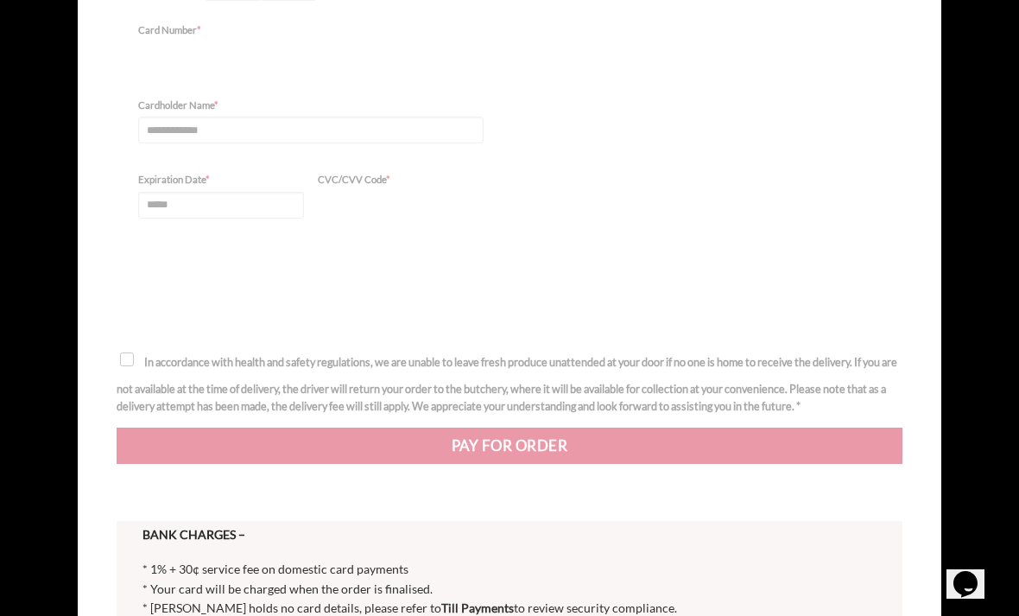
click at [549, 467] on div at bounding box center [510, 66] width 786 height 823
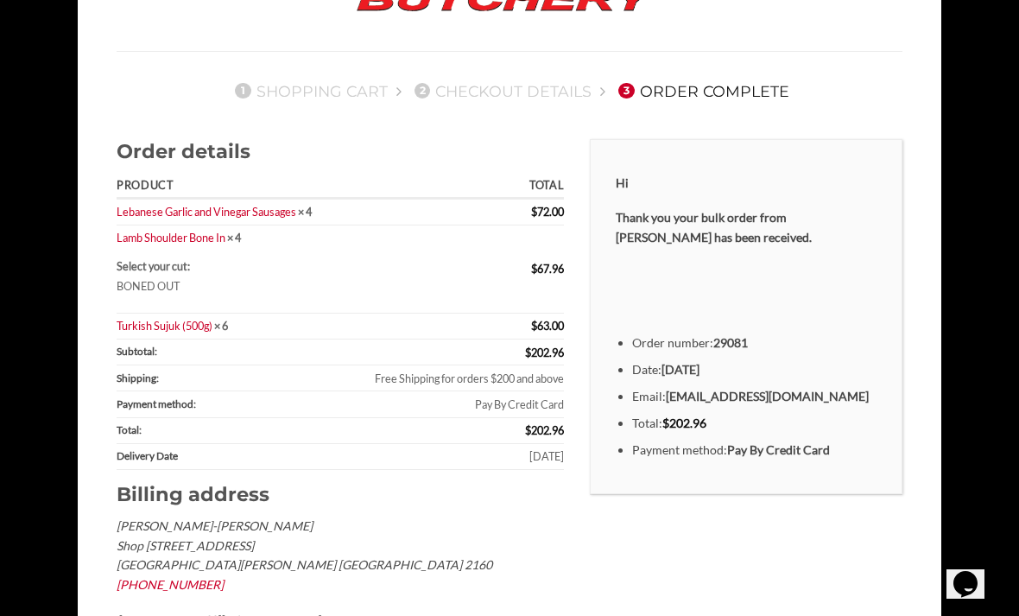
scroll to position [130, 0]
